Goal: Transaction & Acquisition: Purchase product/service

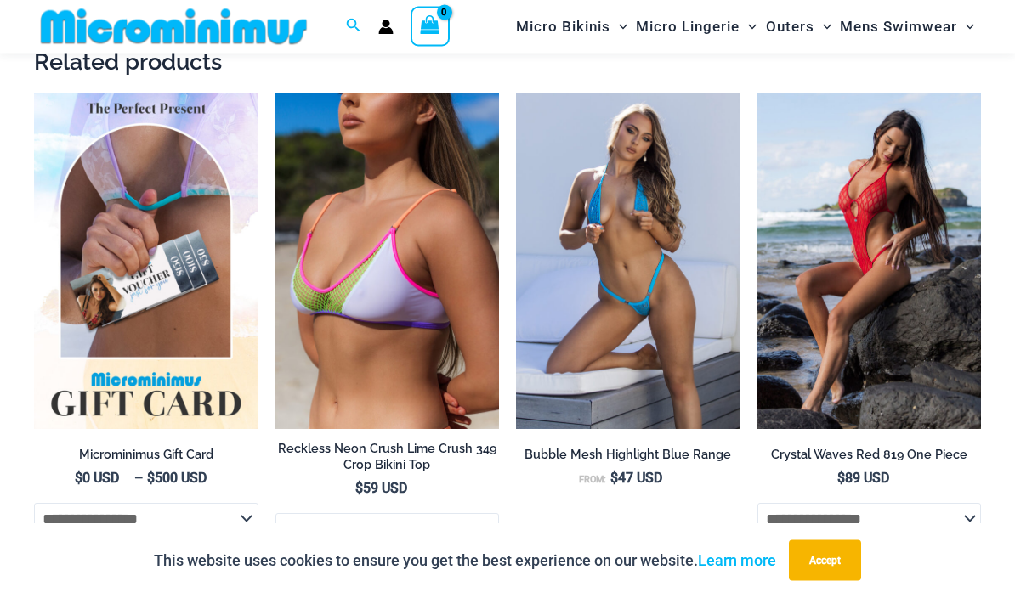
scroll to position [1502, 0]
click at [516, 93] on img at bounding box center [516, 93] width 0 height 0
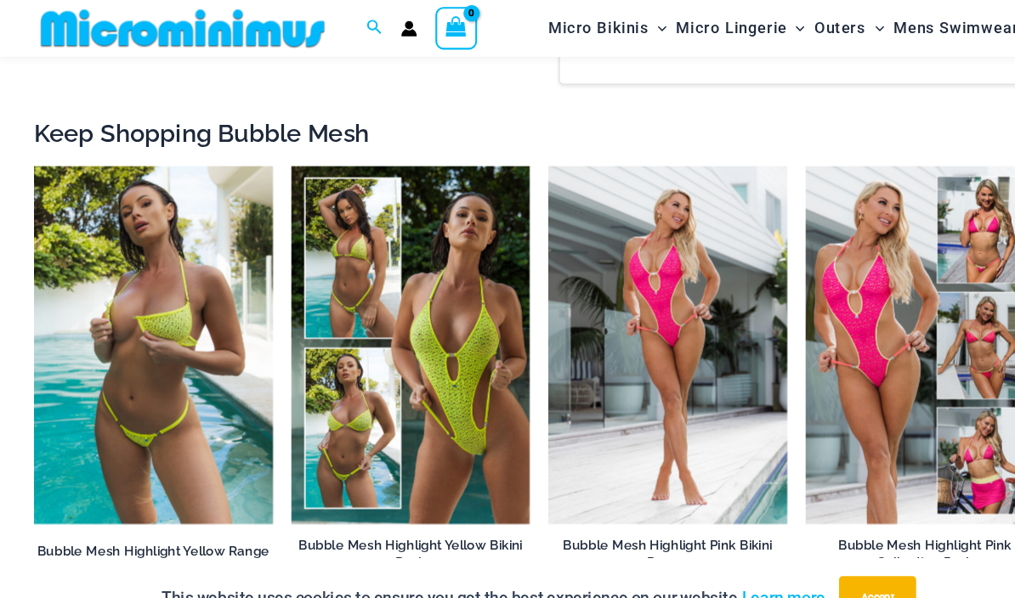
scroll to position [2121, 0]
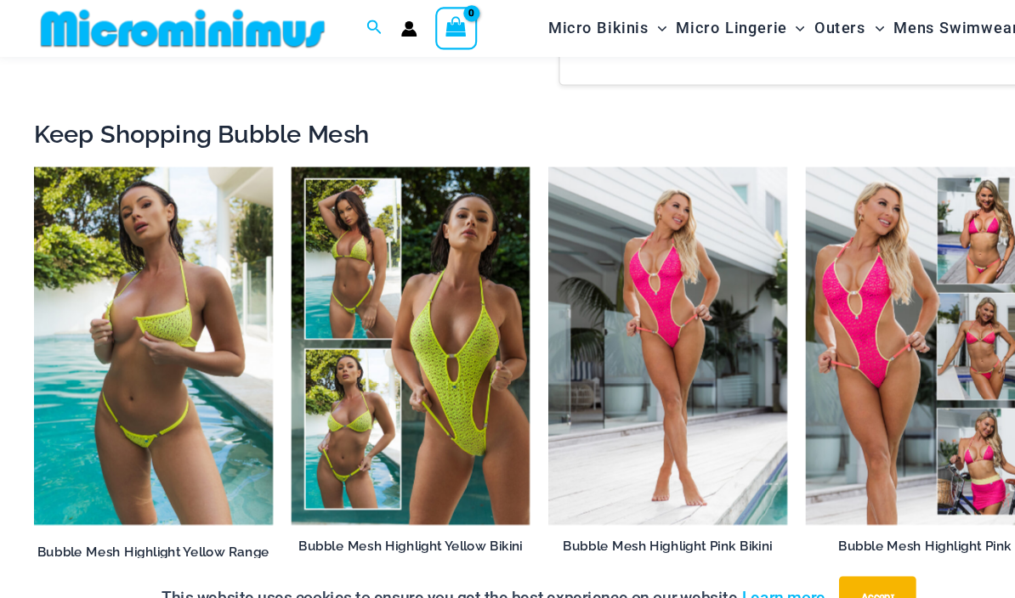
click at [34, 156] on img at bounding box center [34, 156] width 0 height 0
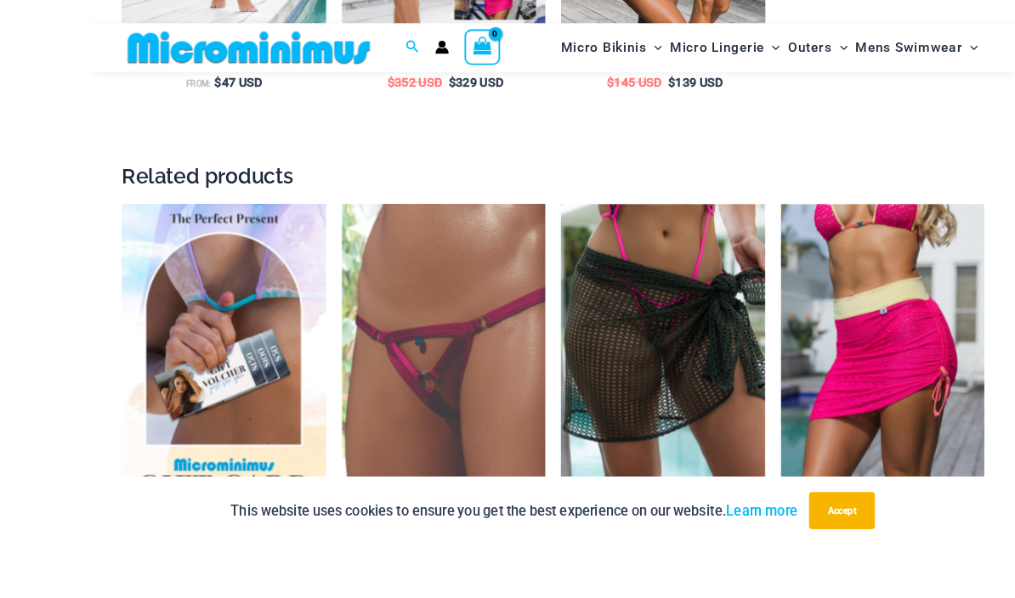
scroll to position [3943, 0]
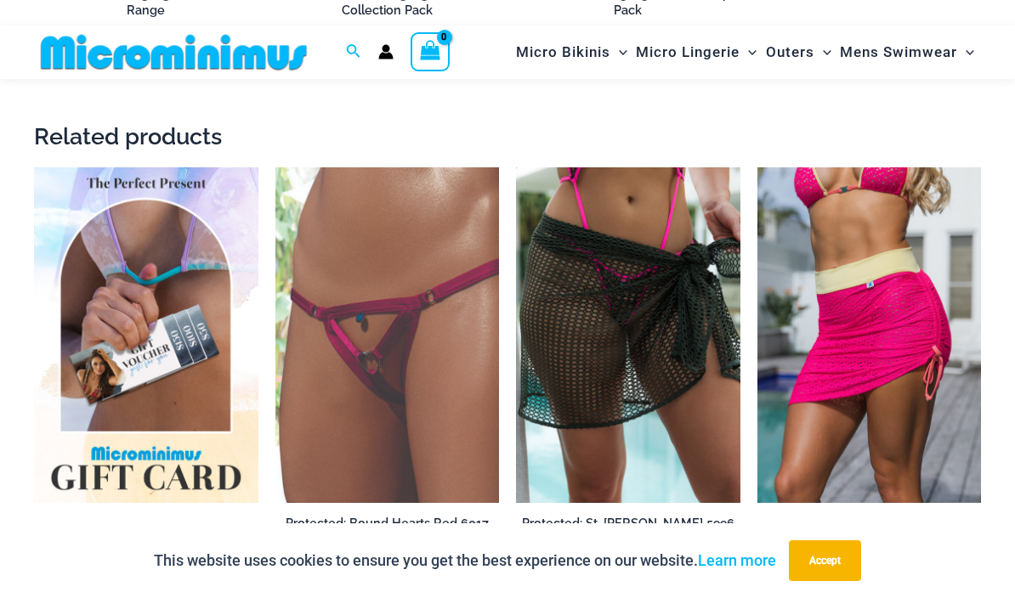
click at [275, 167] on img at bounding box center [275, 167] width 0 height 0
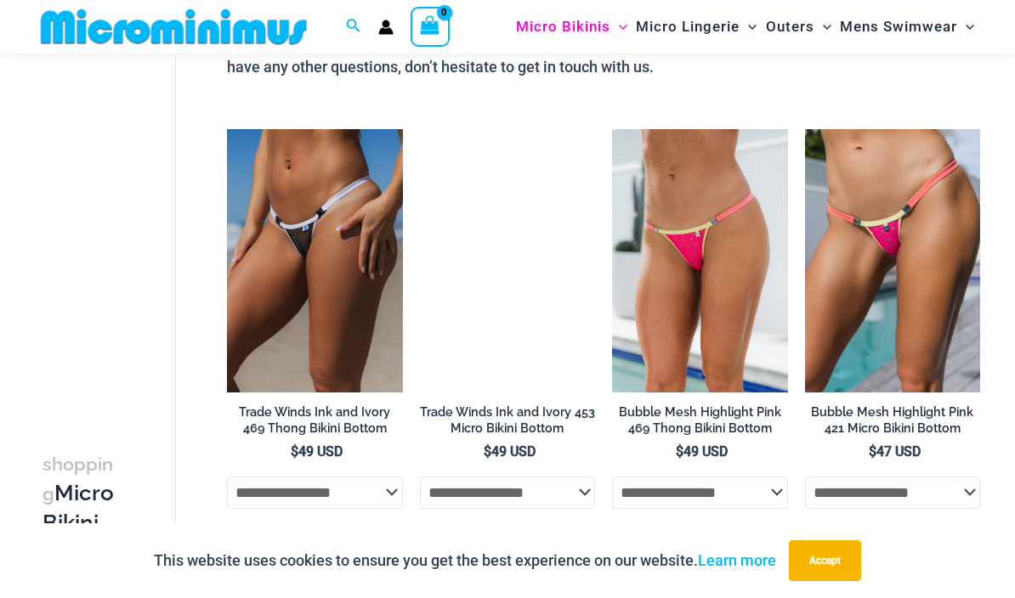
scroll to position [875, 0]
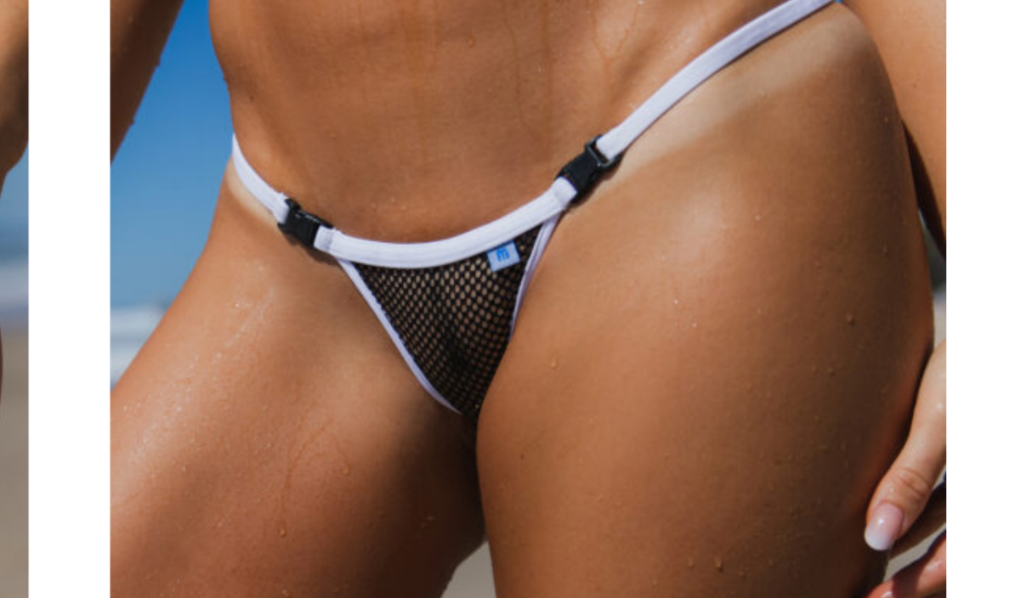
click at [420, 130] on img at bounding box center [420, 130] width 0 height 0
